Goal: Task Accomplishment & Management: Manage account settings

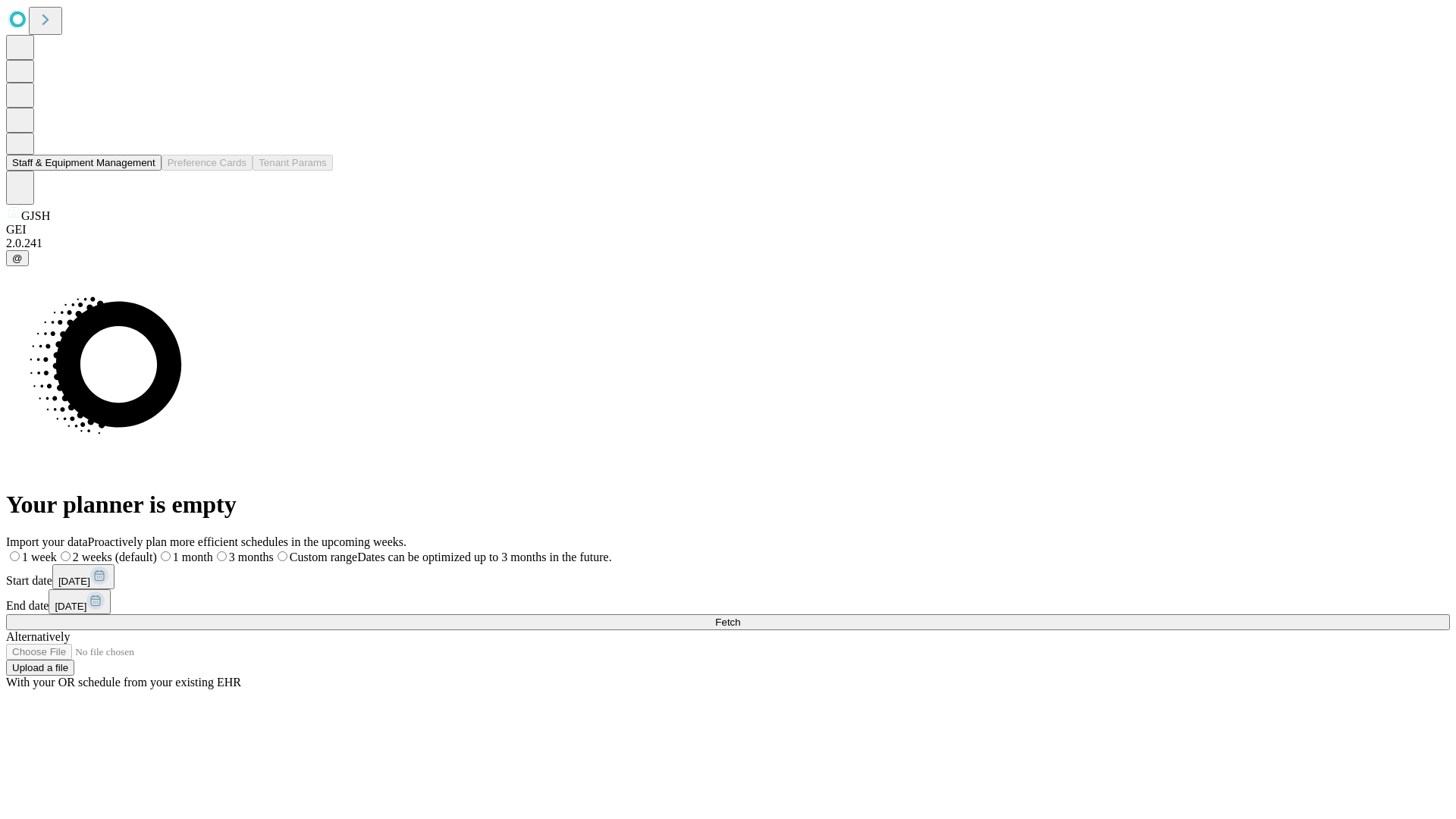
click at [145, 171] on button "Staff & Equipment Management" at bounding box center [84, 162] width 156 height 16
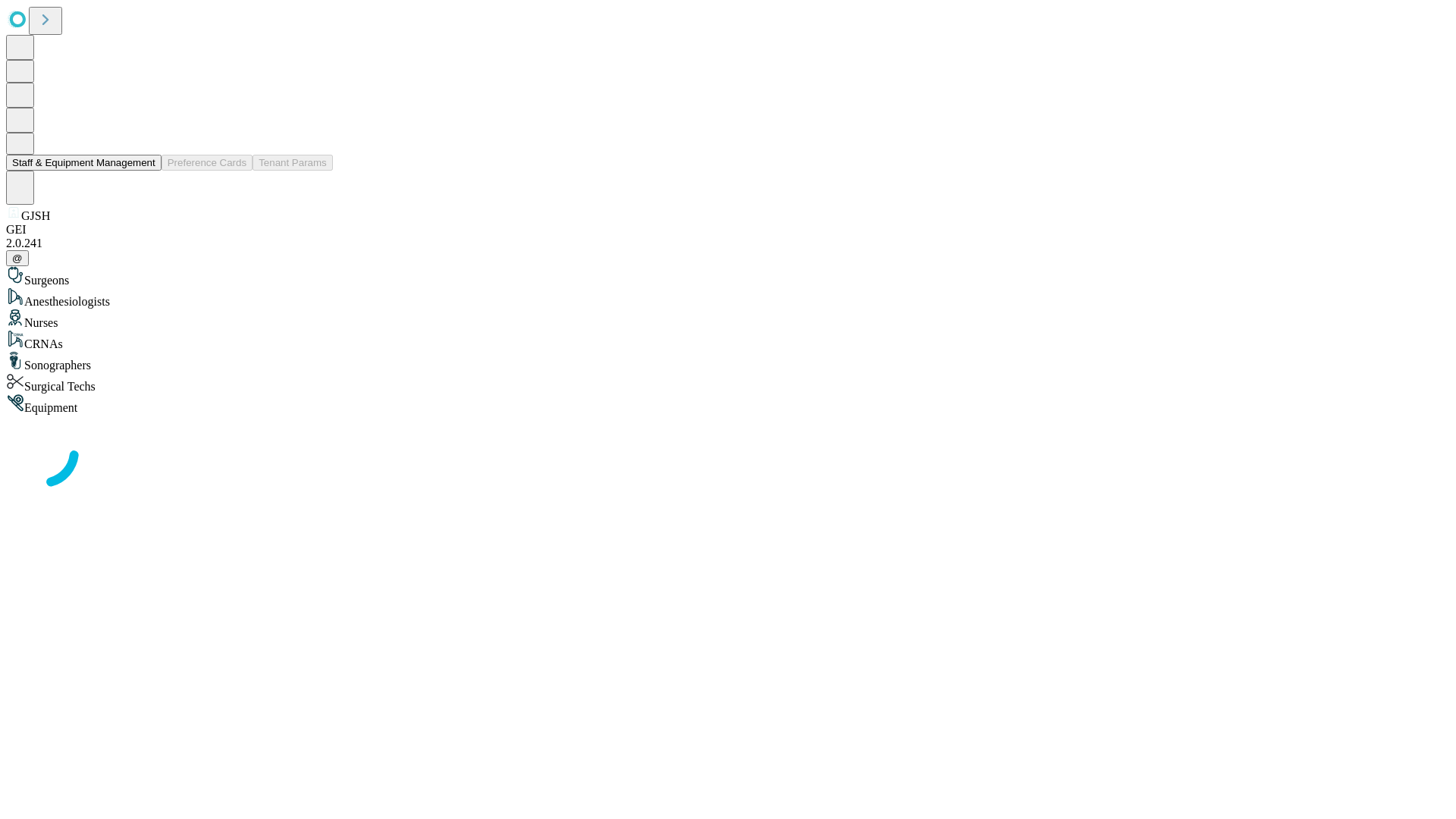
click at [145, 171] on button "Staff & Equipment Management" at bounding box center [84, 162] width 156 height 16
